Goal: Information Seeking & Learning: Check status

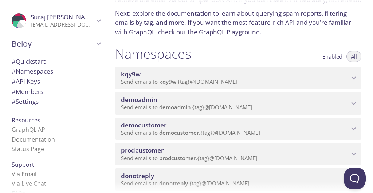
scroll to position [47, 0]
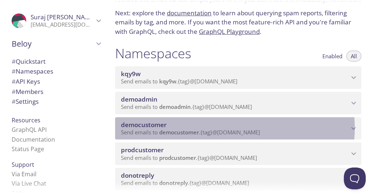
click at [225, 128] on span "democustomer" at bounding box center [235, 125] width 228 height 8
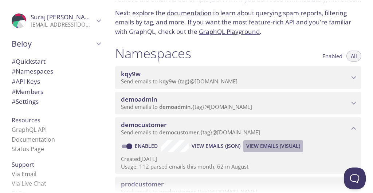
click at [267, 144] on span "View Emails (Visual)" at bounding box center [273, 146] width 54 height 9
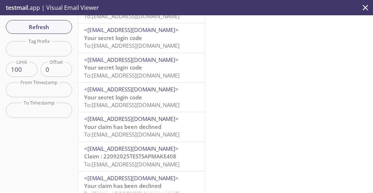
scroll to position [793, 0]
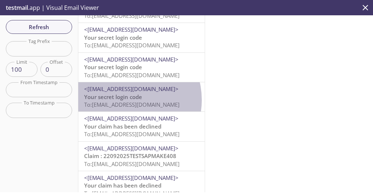
click at [122, 100] on span "Your secret login code" at bounding box center [113, 96] width 58 height 7
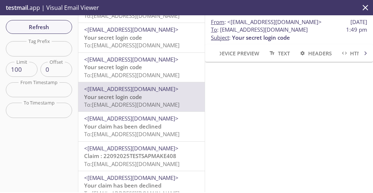
drag, startPoint x: 211, startPoint y: 38, endPoint x: 356, endPoint y: 41, distance: 144.4
click at [308, 34] on span "To : [EMAIL_ADDRESS][DOMAIN_NAME]" at bounding box center [259, 30] width 97 height 8
copy span "[EMAIL_ADDRESS][DOMAIN_NAME]"
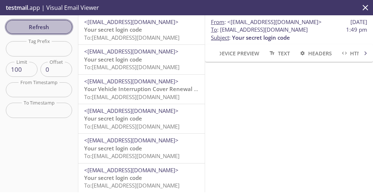
click at [66, 25] on span "Refresh" at bounding box center [39, 26] width 55 height 9
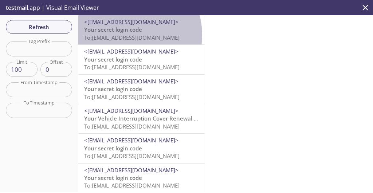
click at [125, 35] on span "To: [EMAIL_ADDRESS][DOMAIN_NAME]" at bounding box center [132, 37] width 96 height 7
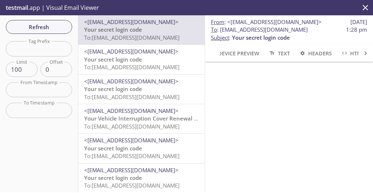
scroll to position [49, 0]
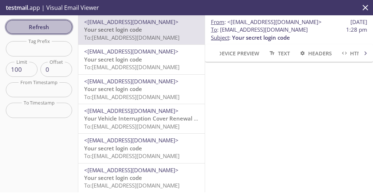
click at [54, 26] on span "Refresh" at bounding box center [39, 26] width 55 height 9
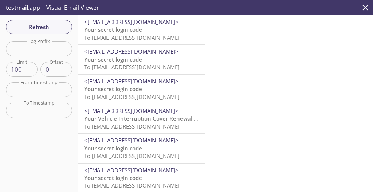
click at [140, 39] on span "To: [EMAIL_ADDRESS][DOMAIN_NAME]" at bounding box center [132, 37] width 96 height 7
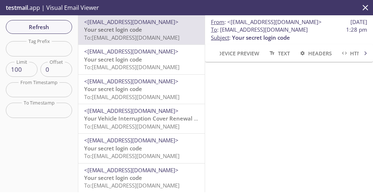
scroll to position [57, 0]
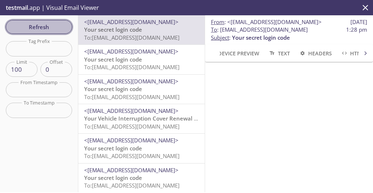
click at [56, 20] on button "Refresh" at bounding box center [39, 27] width 66 height 14
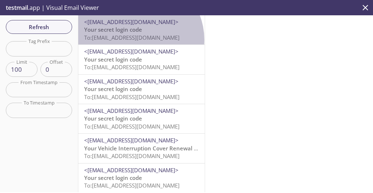
click at [137, 40] on span "To: [EMAIL_ADDRESS][DOMAIN_NAME]" at bounding box center [132, 37] width 96 height 7
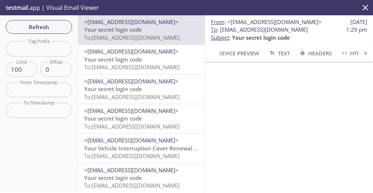
scroll to position [55, 0]
